Goal: Check status

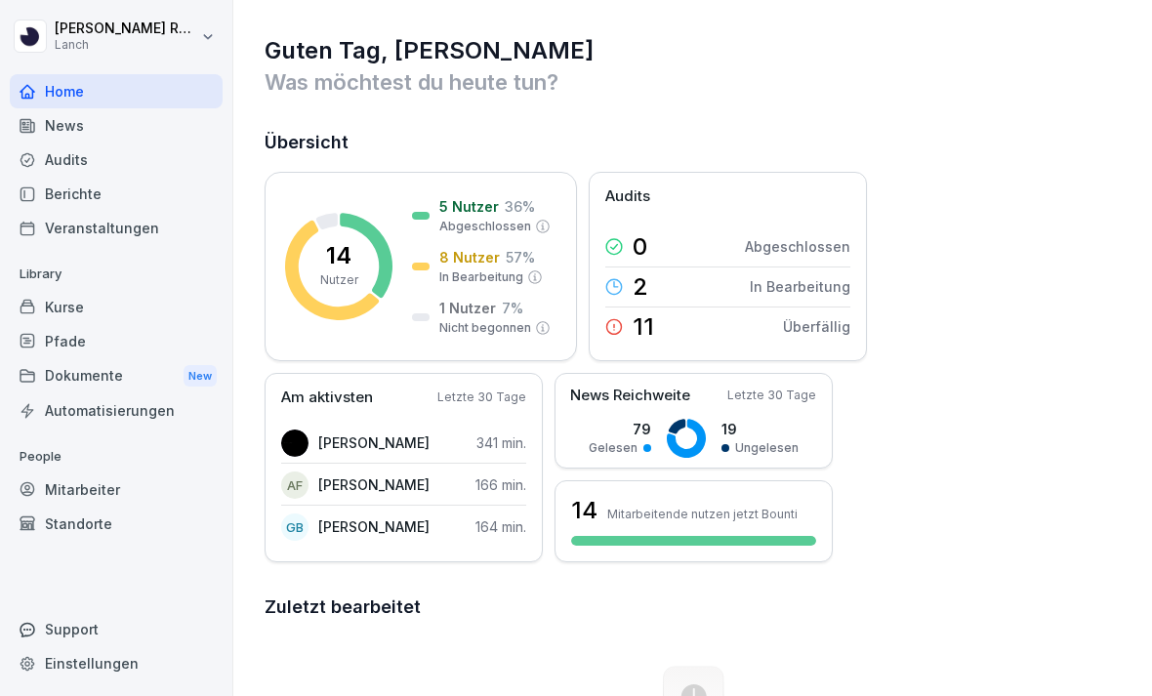
click at [124, 174] on div "Audits" at bounding box center [116, 160] width 213 height 34
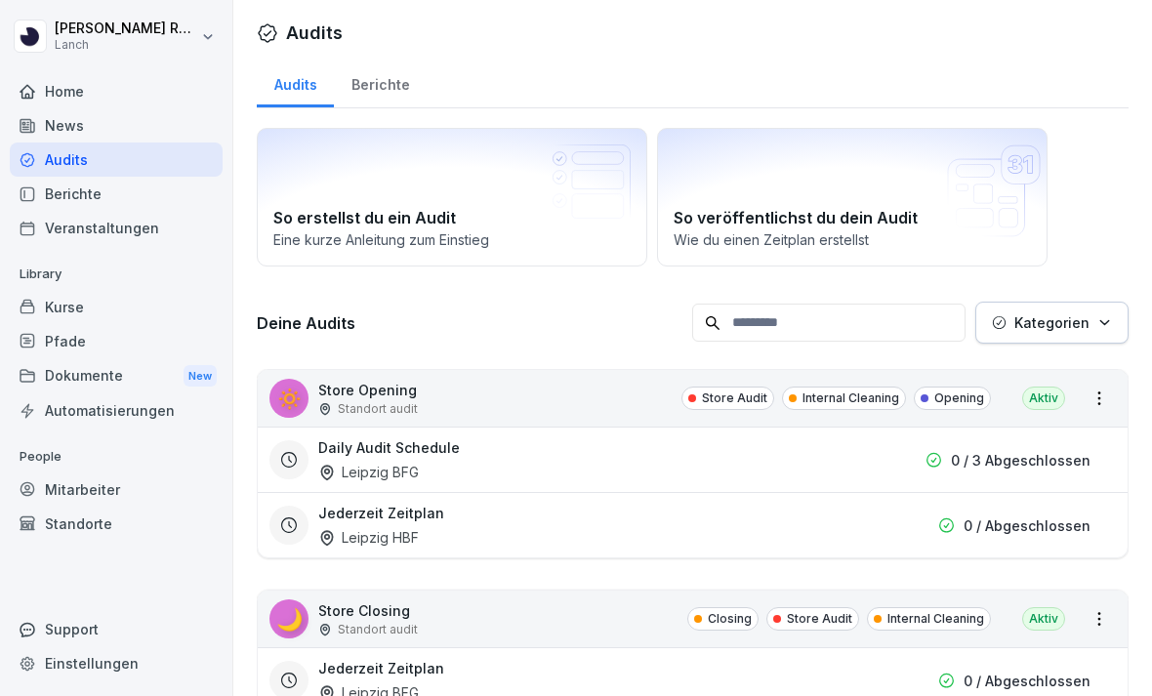
click at [713, 449] on div "Daily Audit Schedule [GEOGRAPHIC_DATA] BFG" at bounding box center [582, 460] width 528 height 45
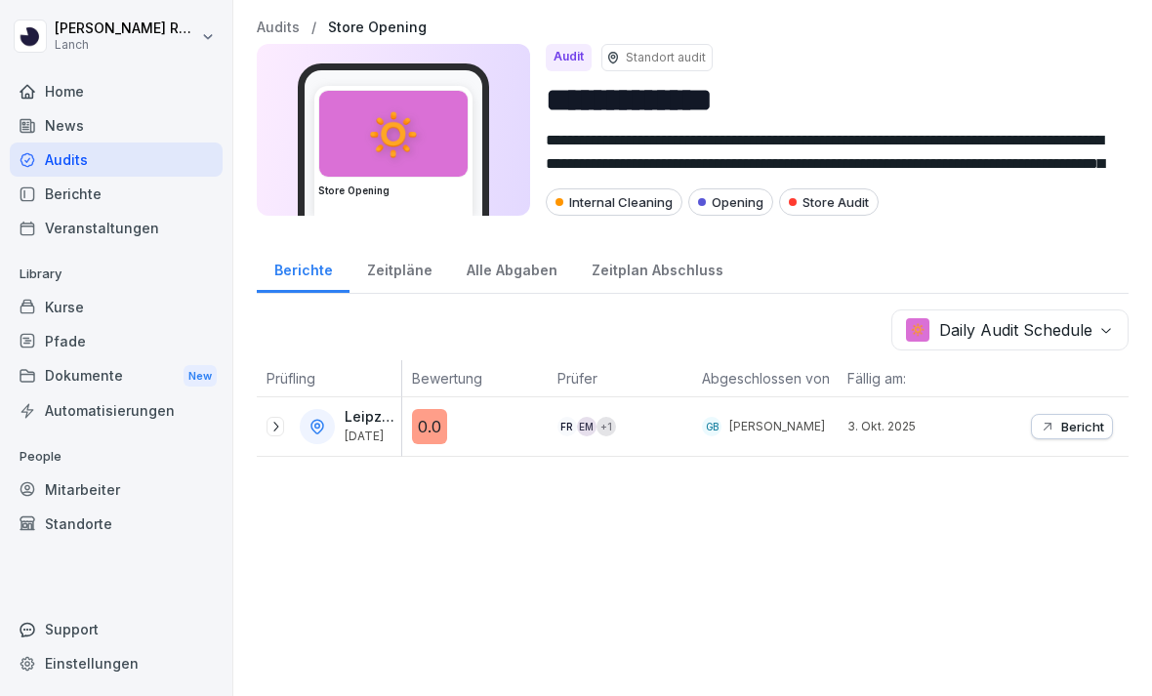
click at [1043, 426] on icon "button" at bounding box center [1048, 427] width 16 height 16
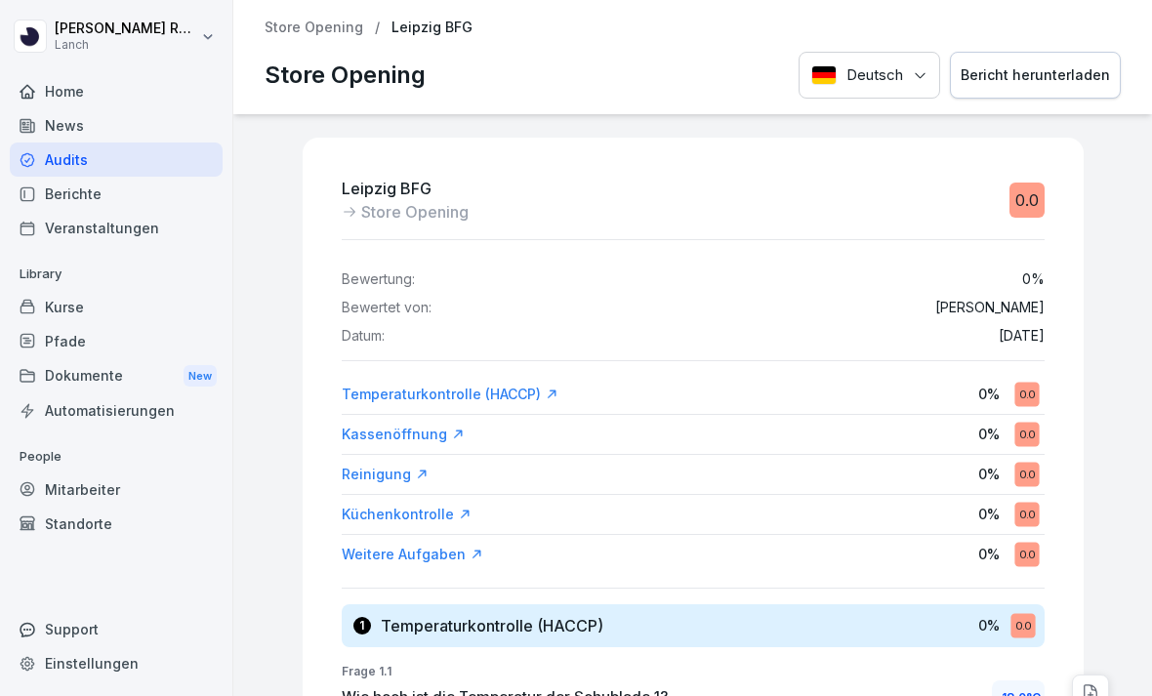
click at [755, 398] on div "Temperaturkontrolle (HACCP) 0 % 0.0" at bounding box center [693, 394] width 703 height 35
click at [419, 391] on div "Temperaturkontrolle (HACCP)" at bounding box center [450, 395] width 217 height 20
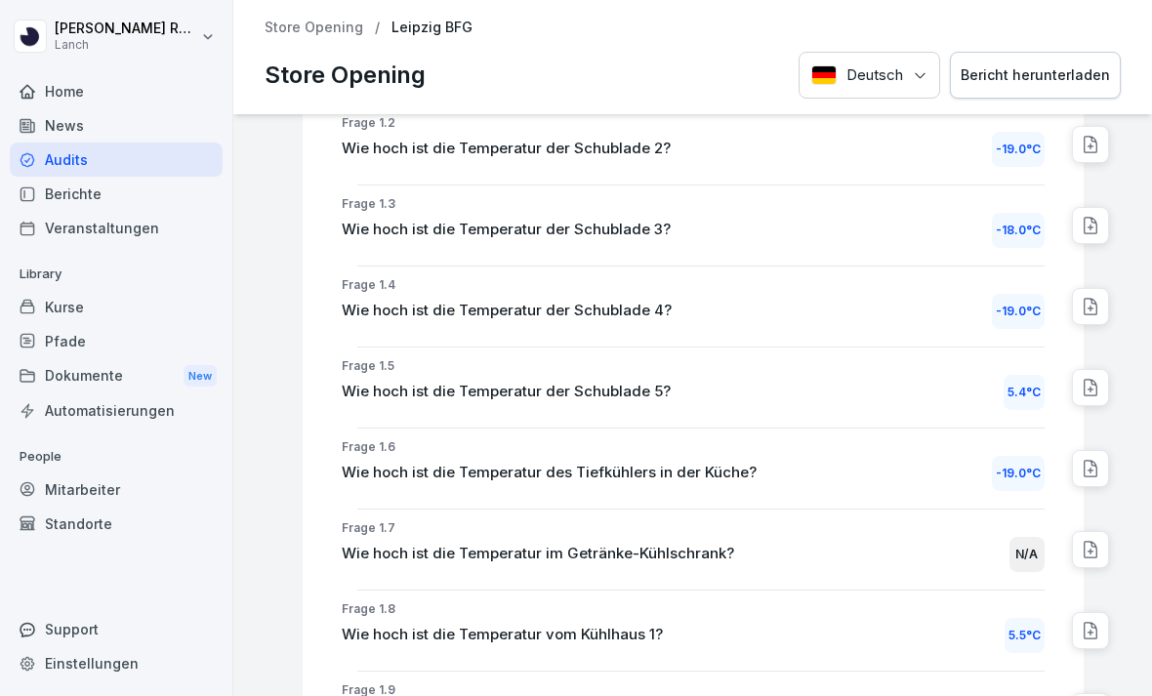
scroll to position [631, 0]
click at [1015, 536] on div "N/A" at bounding box center [1027, 553] width 35 height 35
click at [705, 542] on p "Wie hoch ist die Temperatur im Getränke-Kühlschrank?" at bounding box center [538, 553] width 393 height 22
click at [1098, 539] on icon at bounding box center [1091, 549] width 20 height 20
type textarea "*"
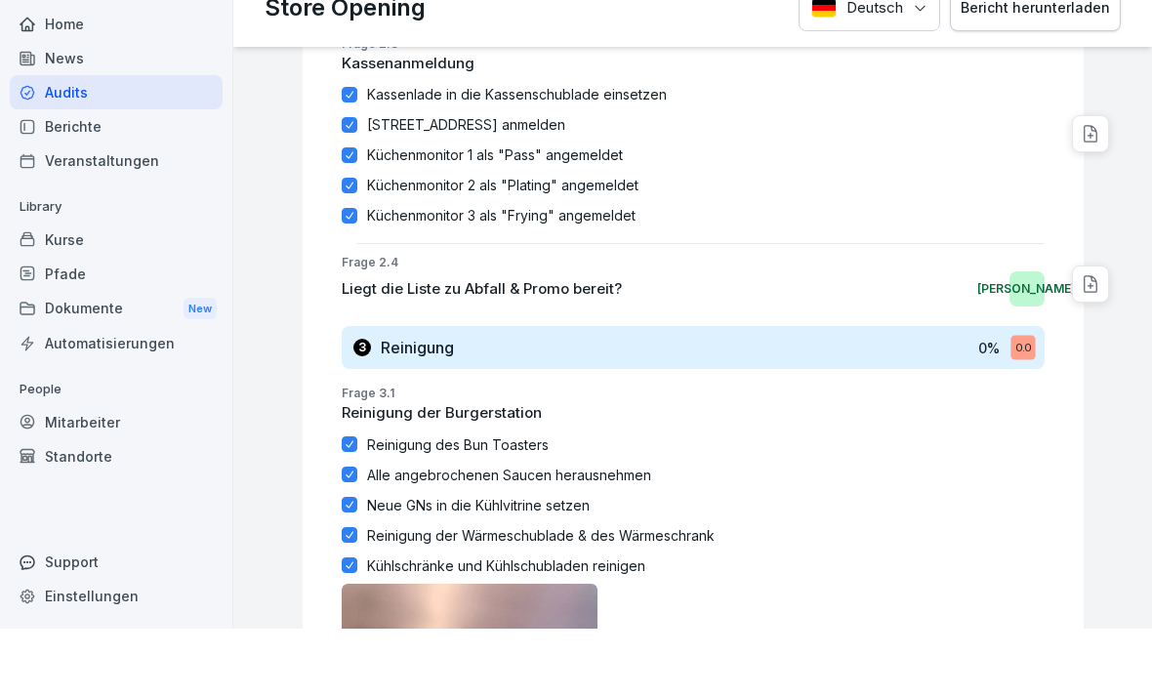
scroll to position [1926, 0]
click at [69, 143] on div "Audits" at bounding box center [116, 160] width 213 height 34
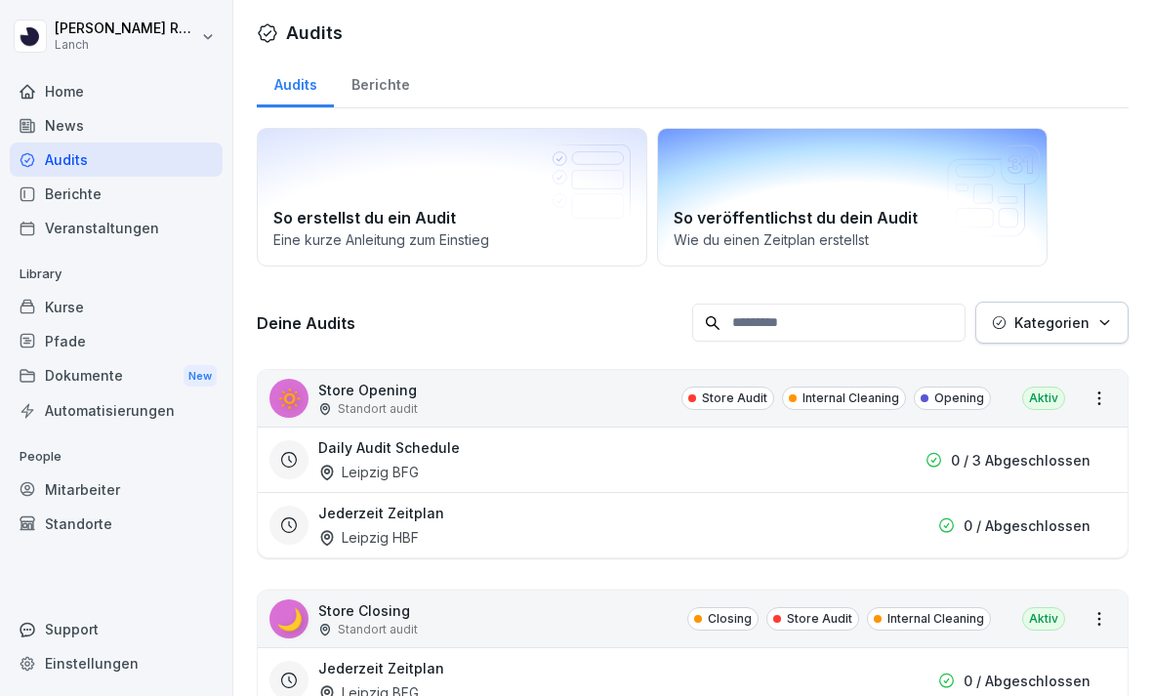
click at [743, 240] on p "Wie du einen Zeitplan erstellst" at bounding box center [852, 240] width 357 height 21
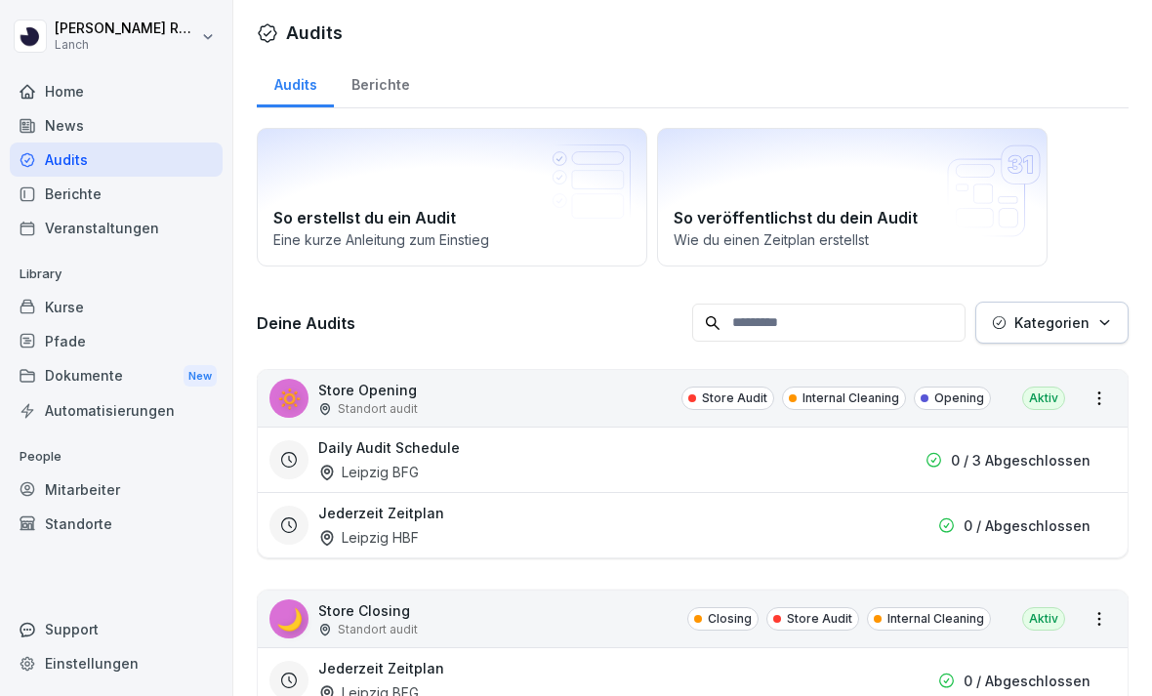
click at [620, 471] on div "Daily Audit Schedule [GEOGRAPHIC_DATA] BFG" at bounding box center [582, 460] width 528 height 45
